Goal: Use online tool/utility: Utilize a website feature to perform a specific function

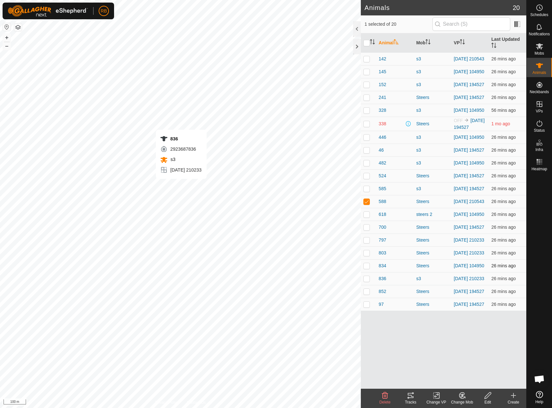
checkbox input "false"
checkbox input "true"
click at [414, 396] on icon at bounding box center [411, 396] width 8 height 8
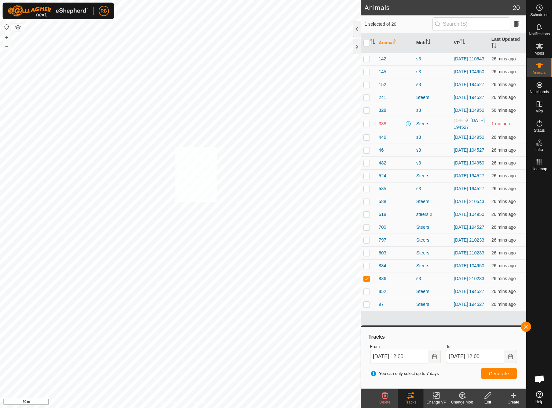
checkbox input "true"
click at [408, 396] on icon at bounding box center [411, 396] width 8 height 8
click at [432, 356] on icon "Choose Date" at bounding box center [434, 356] width 5 height 5
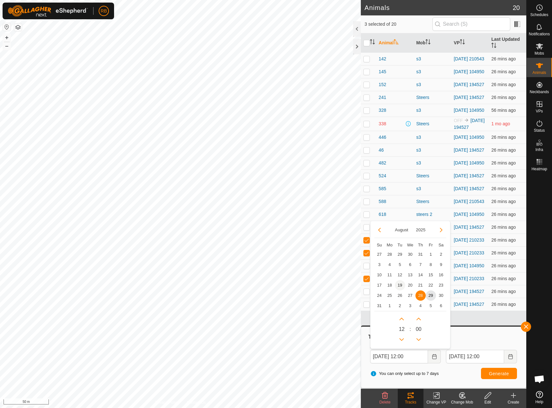
click at [401, 285] on span "19" at bounding box center [400, 285] width 10 height 10
type input "[DATE] 12:00"
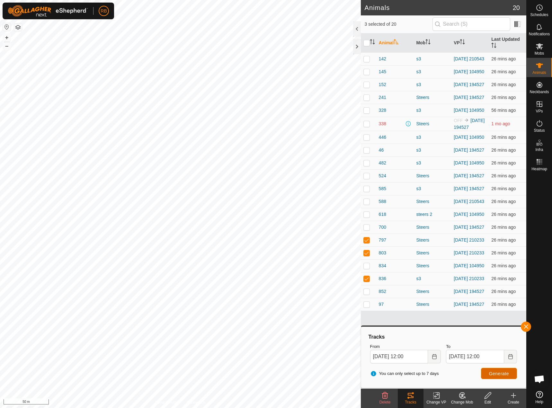
click at [489, 371] on span "Generate" at bounding box center [499, 373] width 20 height 5
checkbox input "false"
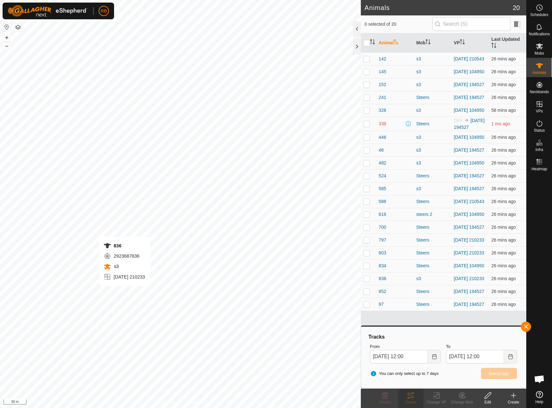
checkbox input "true"
click at [495, 379] on div "You can only select up to 7 days Generate" at bounding box center [444, 373] width 152 height 15
click at [525, 327] on button "button" at bounding box center [526, 327] width 10 height 10
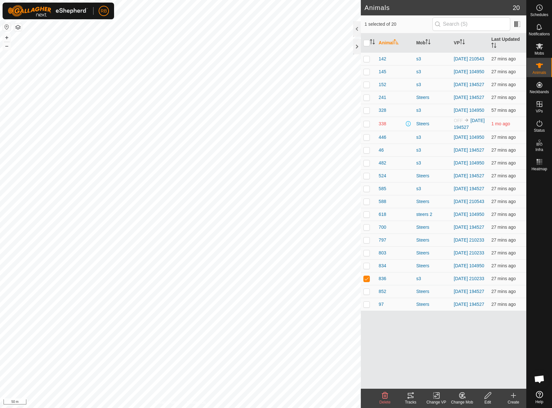
click at [412, 398] on icon at bounding box center [411, 396] width 8 height 8
